Goal: Information Seeking & Learning: Learn about a topic

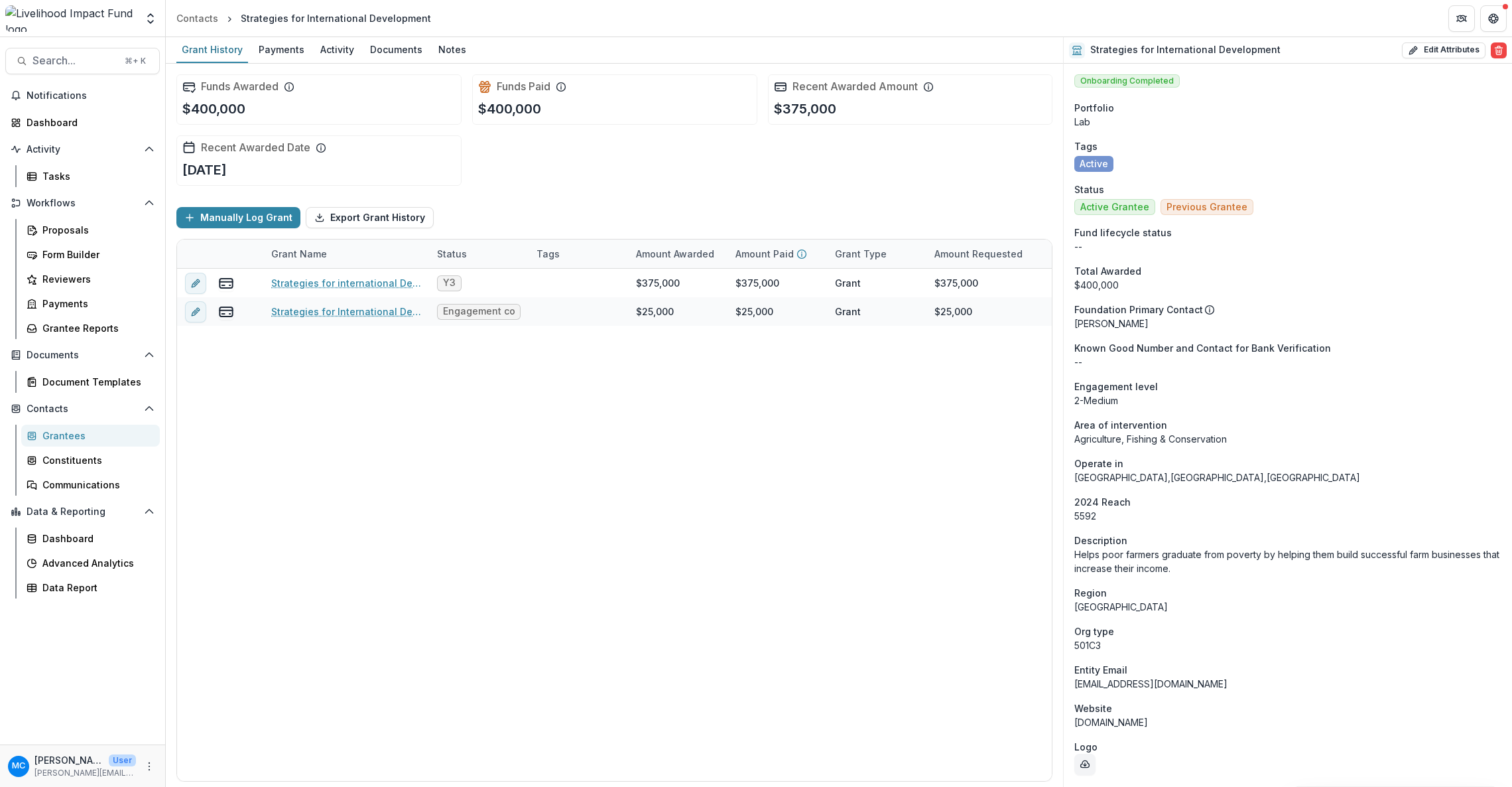
scroll to position [339, 0]
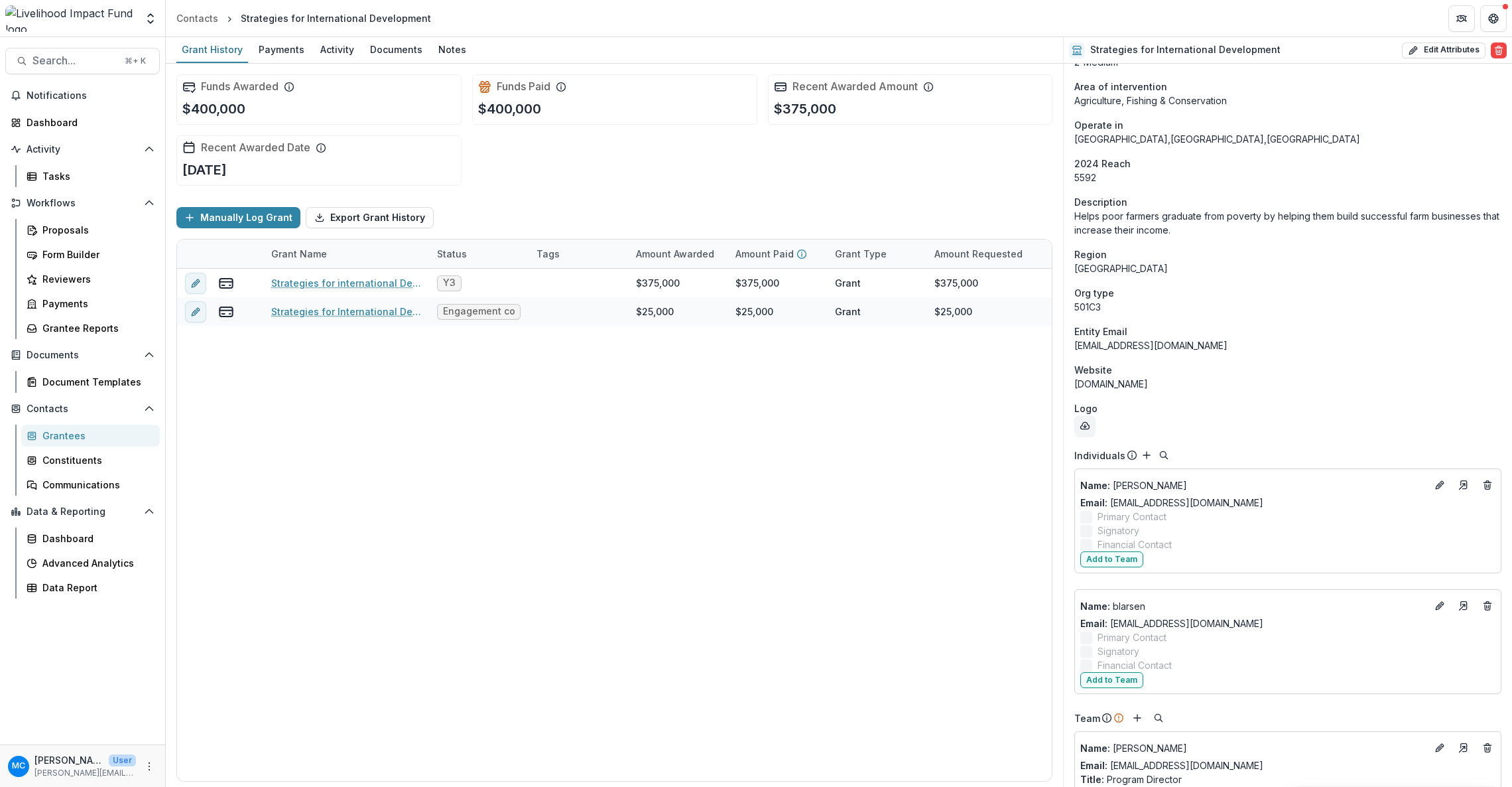
click at [435, 16] on header "Contacts Strategies for International Development" at bounding box center [839, 18] width 1346 height 36
click at [422, 14] on div "Strategies for International Development" at bounding box center [336, 18] width 201 height 19
drag, startPoint x: 417, startPoint y: 15, endPoint x: 229, endPoint y: 22, distance: 188.1
click at [229, 22] on ol "Contacts Strategies for International Development" at bounding box center [304, 18] width 266 height 19
click at [433, 14] on header "Contacts Strategies for International Development" at bounding box center [839, 18] width 1346 height 36
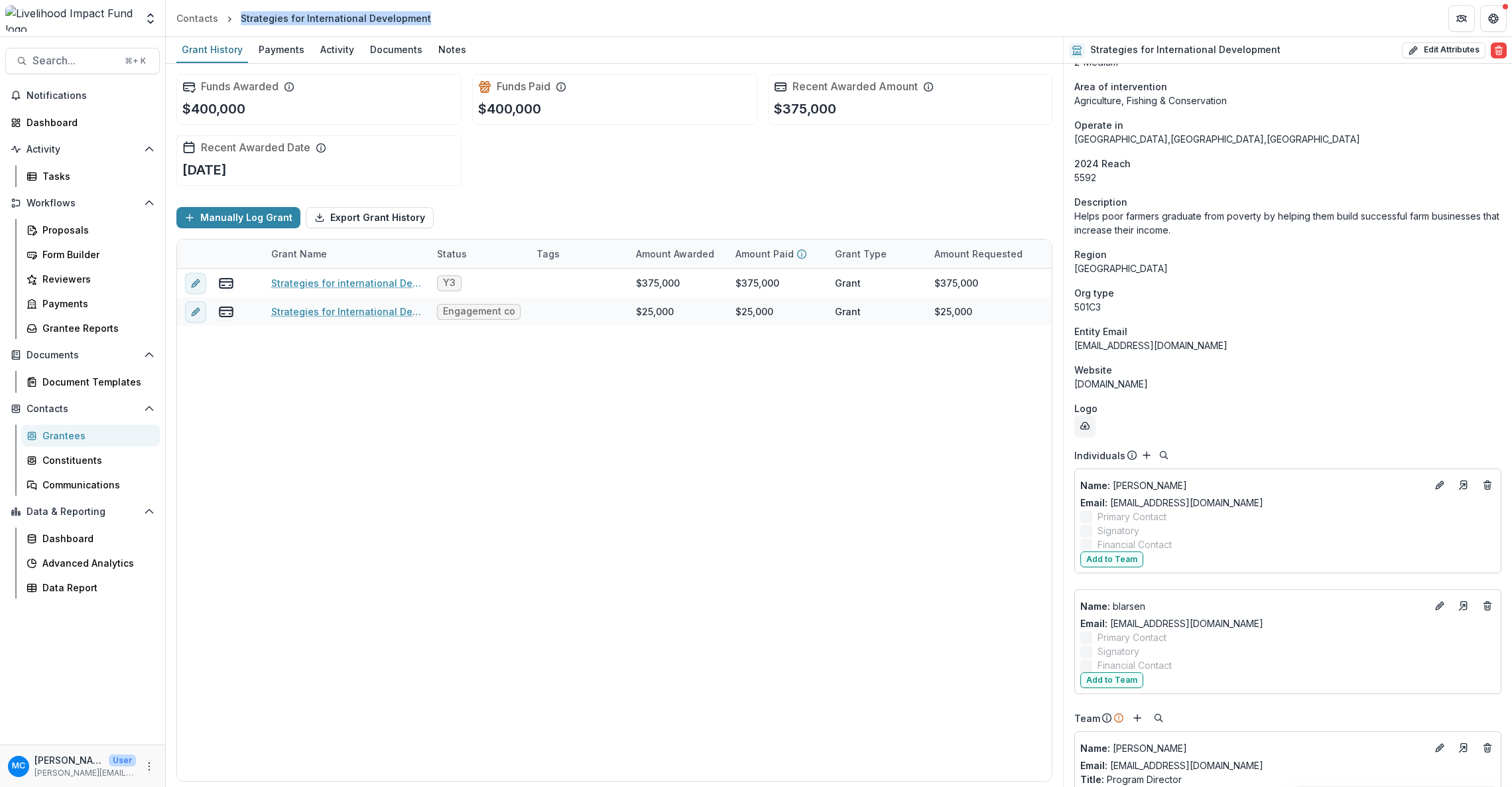
drag, startPoint x: 426, startPoint y: 14, endPoint x: 235, endPoint y: 28, distance: 191.5
click at [235, 23] on header "Contacts Strategies for International Development" at bounding box center [839, 18] width 1346 height 36
click at [70, 53] on button "Search... ⌘ + K" at bounding box center [83, 61] width 155 height 27
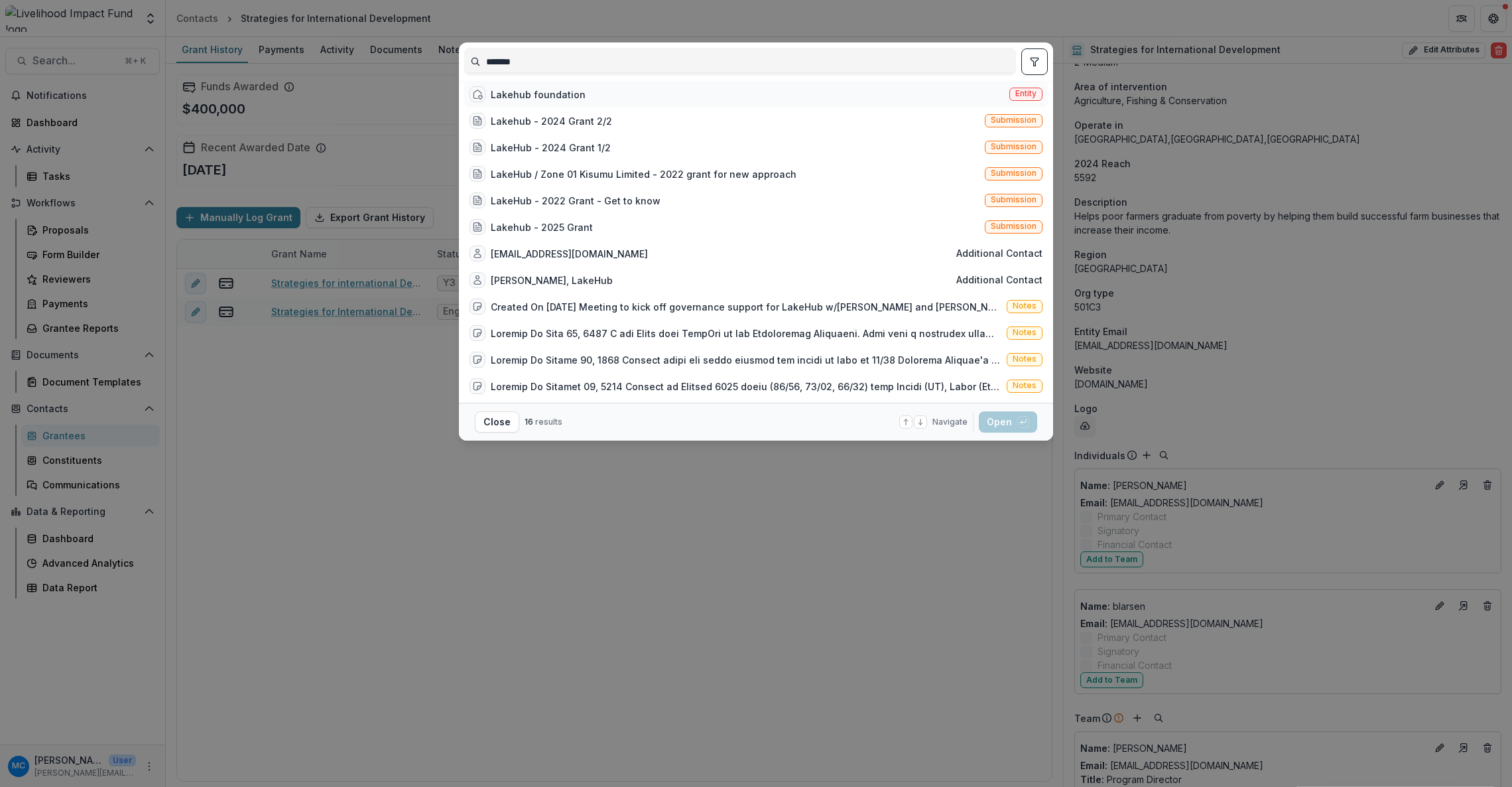
type input "*******"
click at [560, 96] on div "Lakehub foundation" at bounding box center [538, 94] width 95 height 14
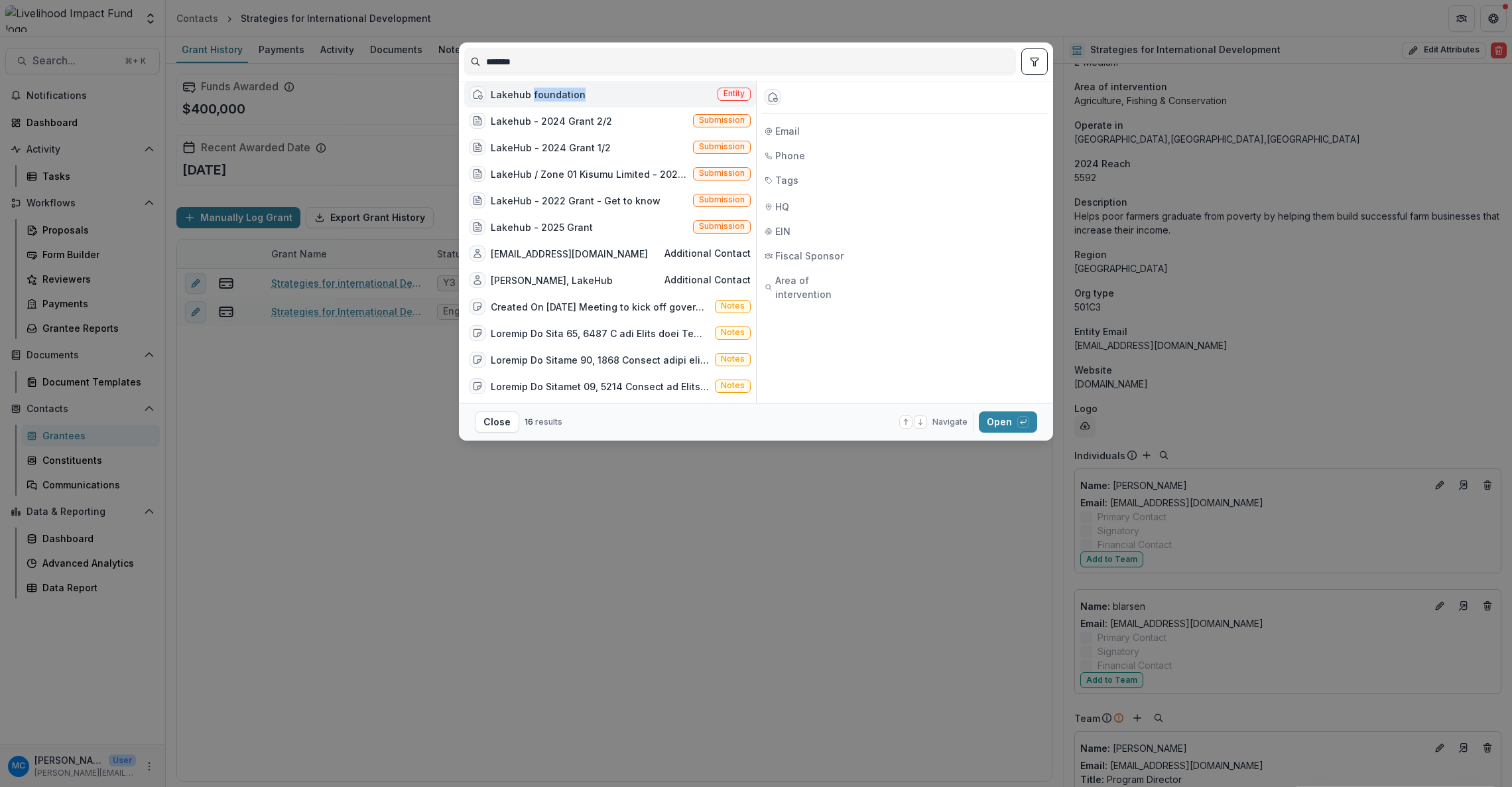
click at [560, 96] on div "Lakehub foundation" at bounding box center [538, 94] width 95 height 14
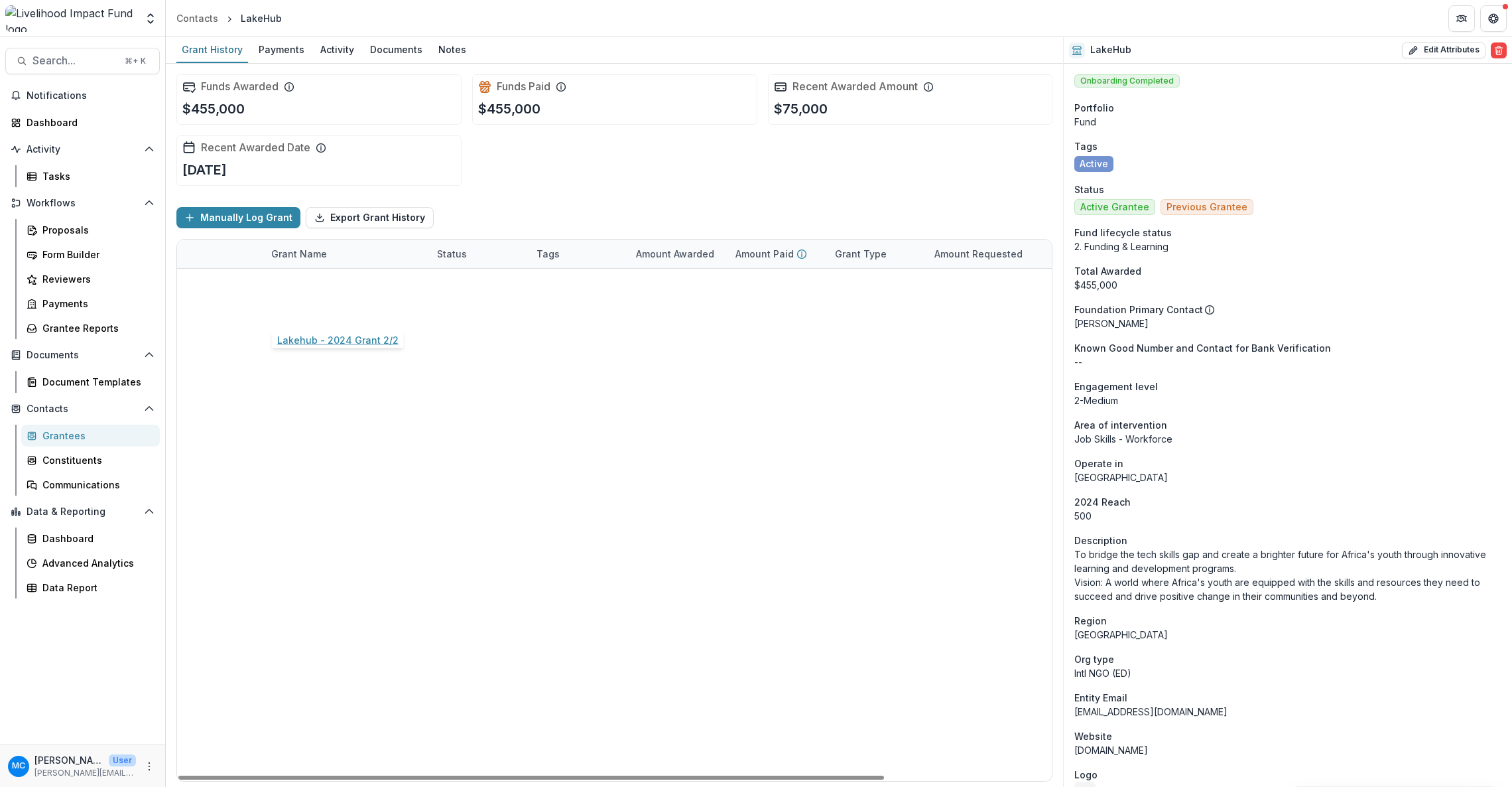
click at [344, 319] on link "Lakehub - 2024 Grant 2/2" at bounding box center [332, 311] width 122 height 14
click at [386, 52] on div "Documents" at bounding box center [396, 49] width 63 height 19
